Goal: Navigation & Orientation: Understand site structure

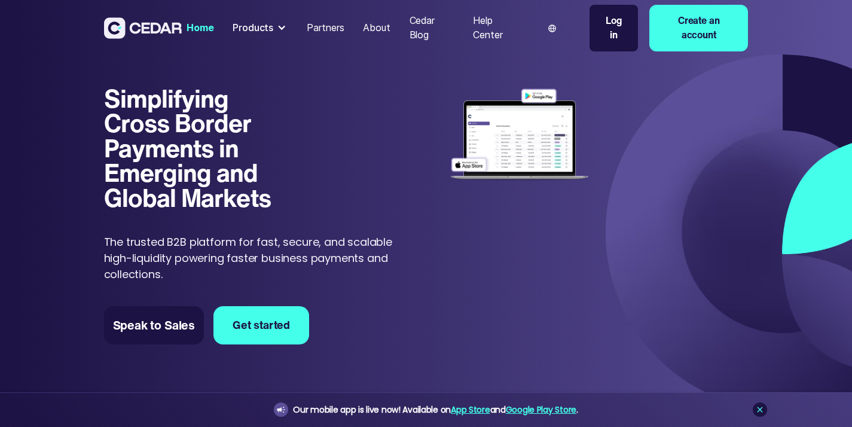
click at [287, 33] on div at bounding box center [282, 28] width 10 height 10
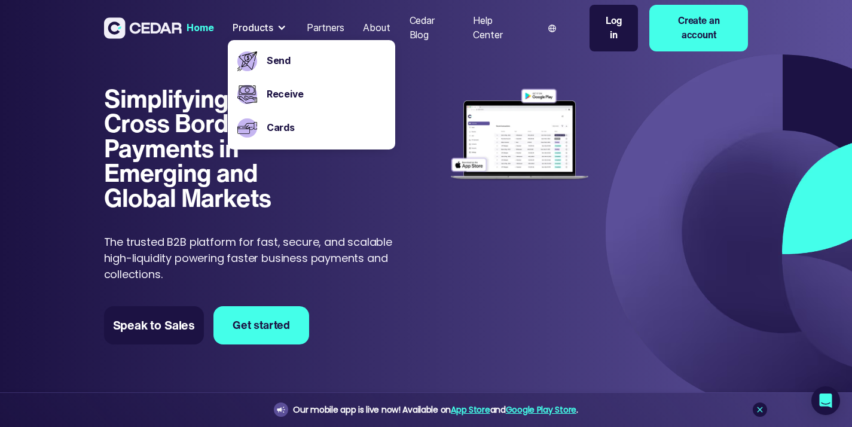
drag, startPoint x: 742, startPoint y: 165, endPoint x: 755, endPoint y: 148, distance: 21.7
click at [743, 163] on div "From currency To currency The Recipient Gets You're paying EFFECTIVE FX RATE* T…" at bounding box center [598, 134] width 300 height 97
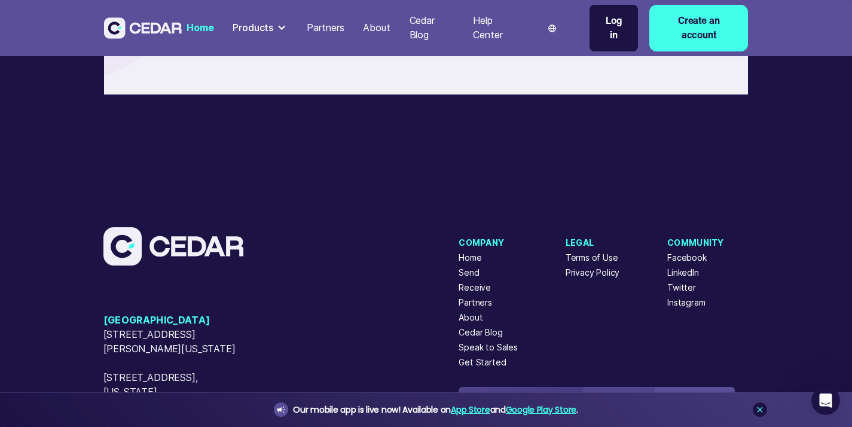
click at [699, 267] on div "LinkedIn" at bounding box center [684, 273] width 32 height 13
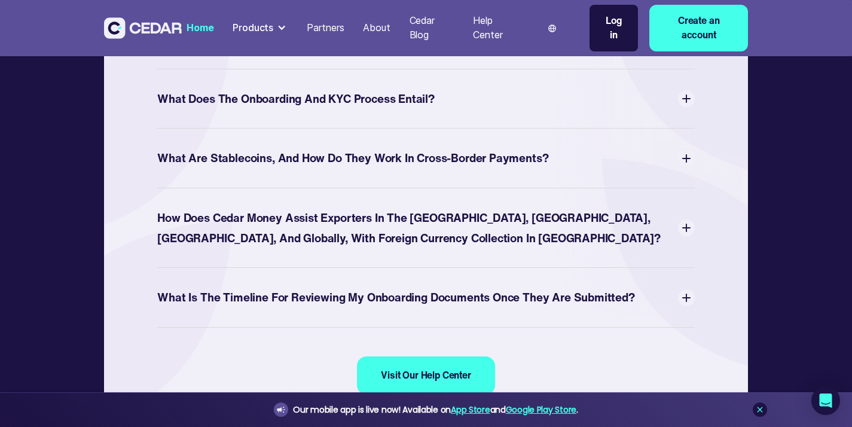
scroll to position [4528, 0]
click at [292, 34] on div "Products" at bounding box center [260, 28] width 65 height 24
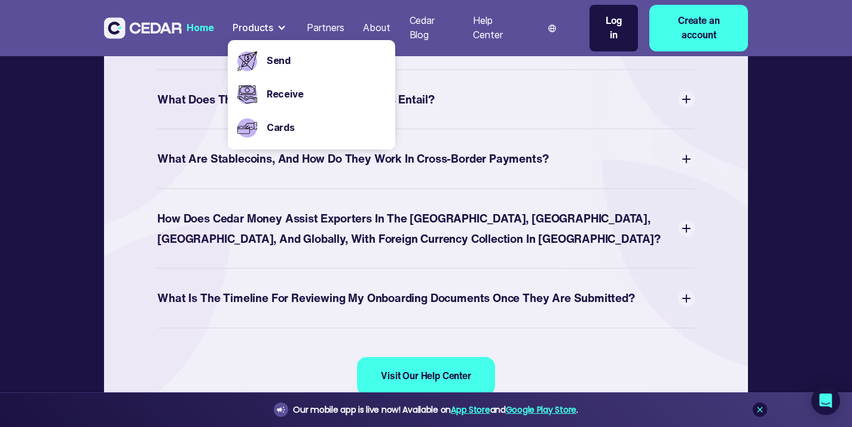
click at [702, 285] on section "Your Questions Answered What Currencies Does Cedar Money Support? Cedar support…" at bounding box center [426, 62] width 852 height 907
